Goal: Information Seeking & Learning: Learn about a topic

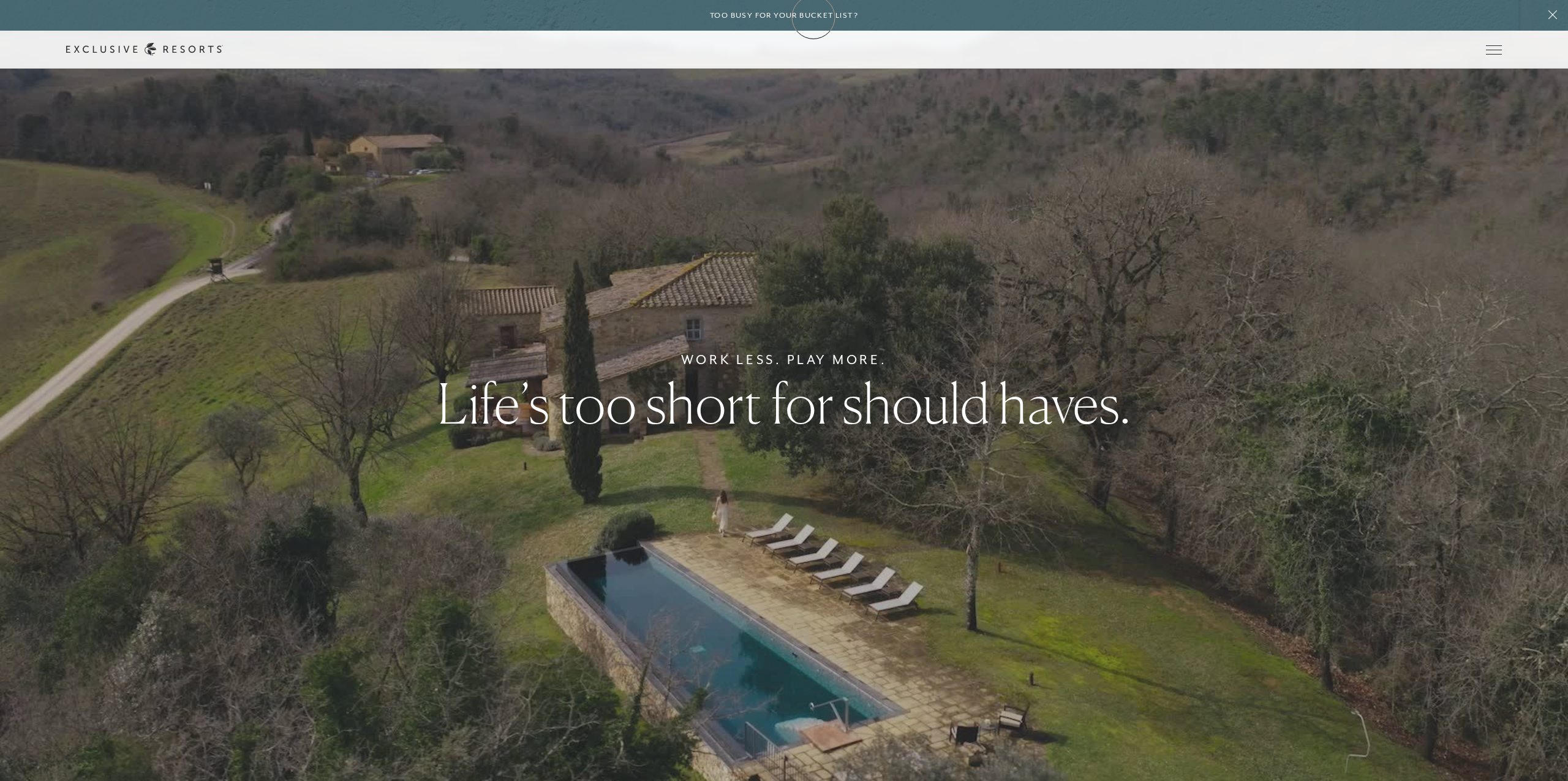
click at [814, 17] on h6 "Too busy for your bucket list?" at bounding box center [784, 16] width 148 height 12
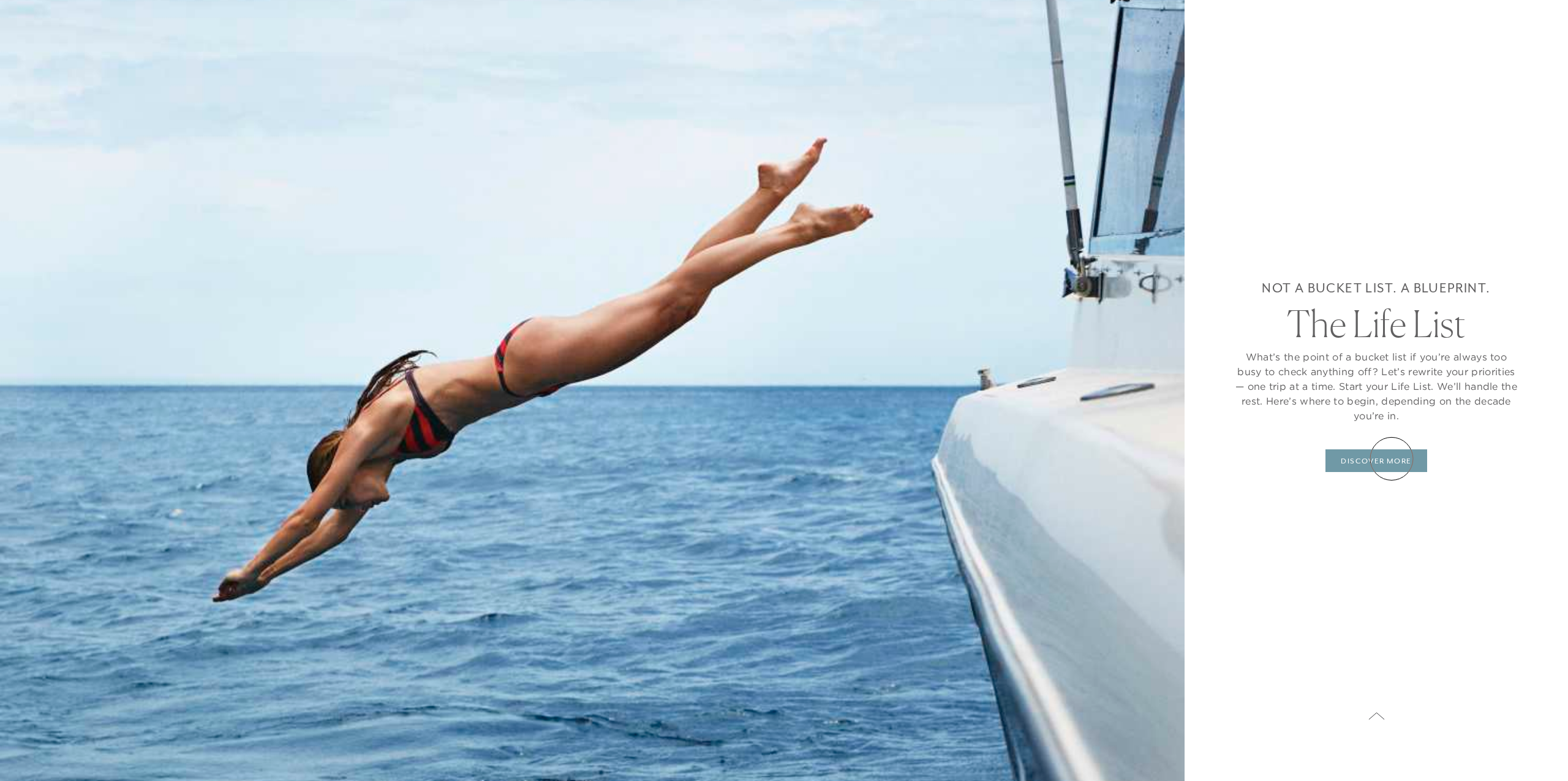
click at [1392, 458] on link "DISCOVER MORE" at bounding box center [1376, 460] width 101 height 23
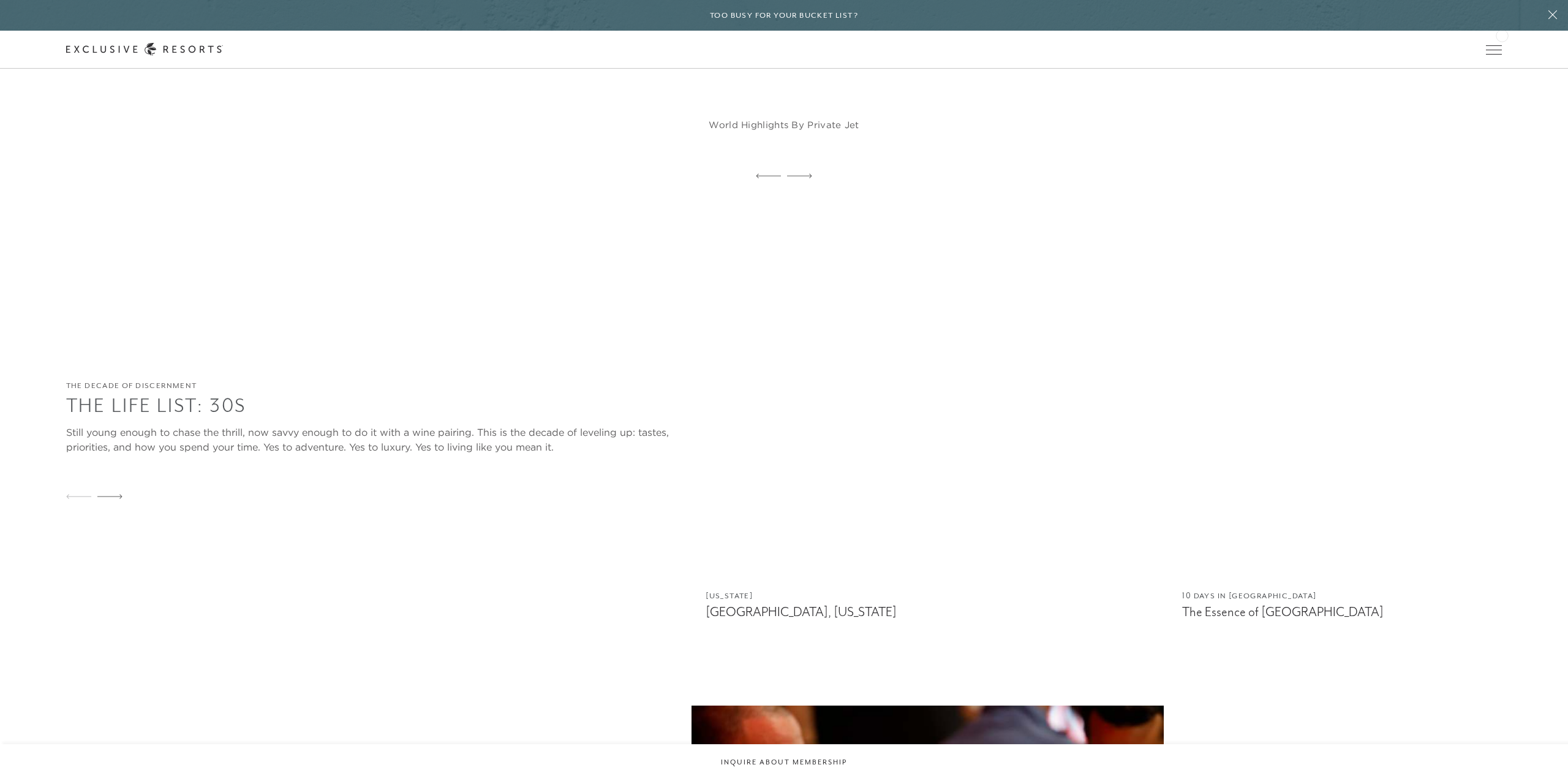
scroll to position [1539, 0]
